Goal: Information Seeking & Learning: Understand process/instructions

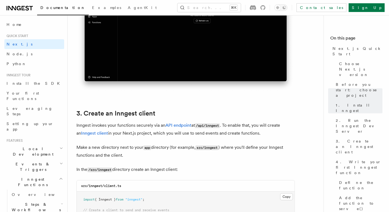
scroll to position [33, 0]
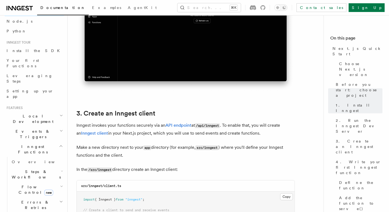
click at [47, 167] on h2 "Steps & Workflows" at bounding box center [37, 174] width 55 height 15
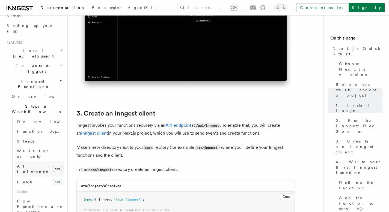
click at [43, 162] on link "AI Inference new" at bounding box center [39, 169] width 49 height 15
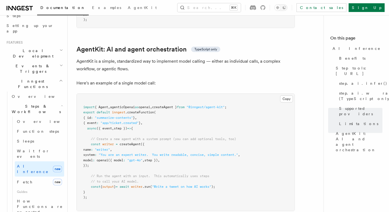
scroll to position [1605, 0]
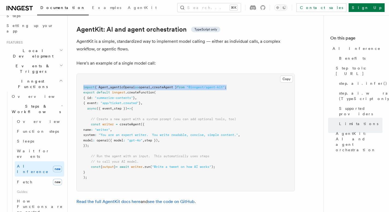
drag, startPoint x: 243, startPoint y: 64, endPoint x: 81, endPoint y: 64, distance: 162.1
click at [81, 74] on pre "import { Agent , agenticOpenai as openai , createAgent } from "@inngest/agent-k…" at bounding box center [186, 132] width 218 height 117
copy span "import { Agent , agenticOpenai as openai , createAgent } from "@inngest/agent-k…"
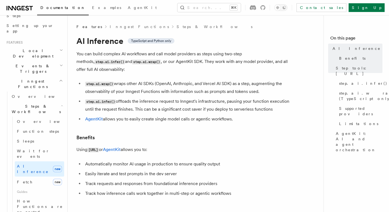
scroll to position [13, 0]
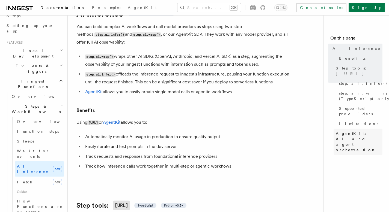
click at [358, 131] on span "AgentKit: AI and agent orchestration" at bounding box center [359, 142] width 47 height 22
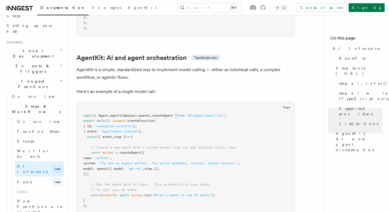
scroll to position [1581, 0]
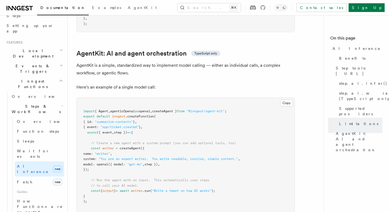
drag, startPoint x: 100, startPoint y: 145, endPoint x: 90, endPoint y: 122, distance: 25.4
click at [90, 122] on pre "import { Agent , agenticOpenai as openai , createAgent } from "@inngest/agent-k…" at bounding box center [186, 156] width 218 height 117
copy code "// Create a new agent with a system prompt (you can add optional tools, too) co…"
click at [166, 130] on pre "import { Agent , agenticOpenai as openai , createAgent } from "@inngest/agent-k…" at bounding box center [186, 156] width 218 height 117
